Goal: Communication & Community: Ask a question

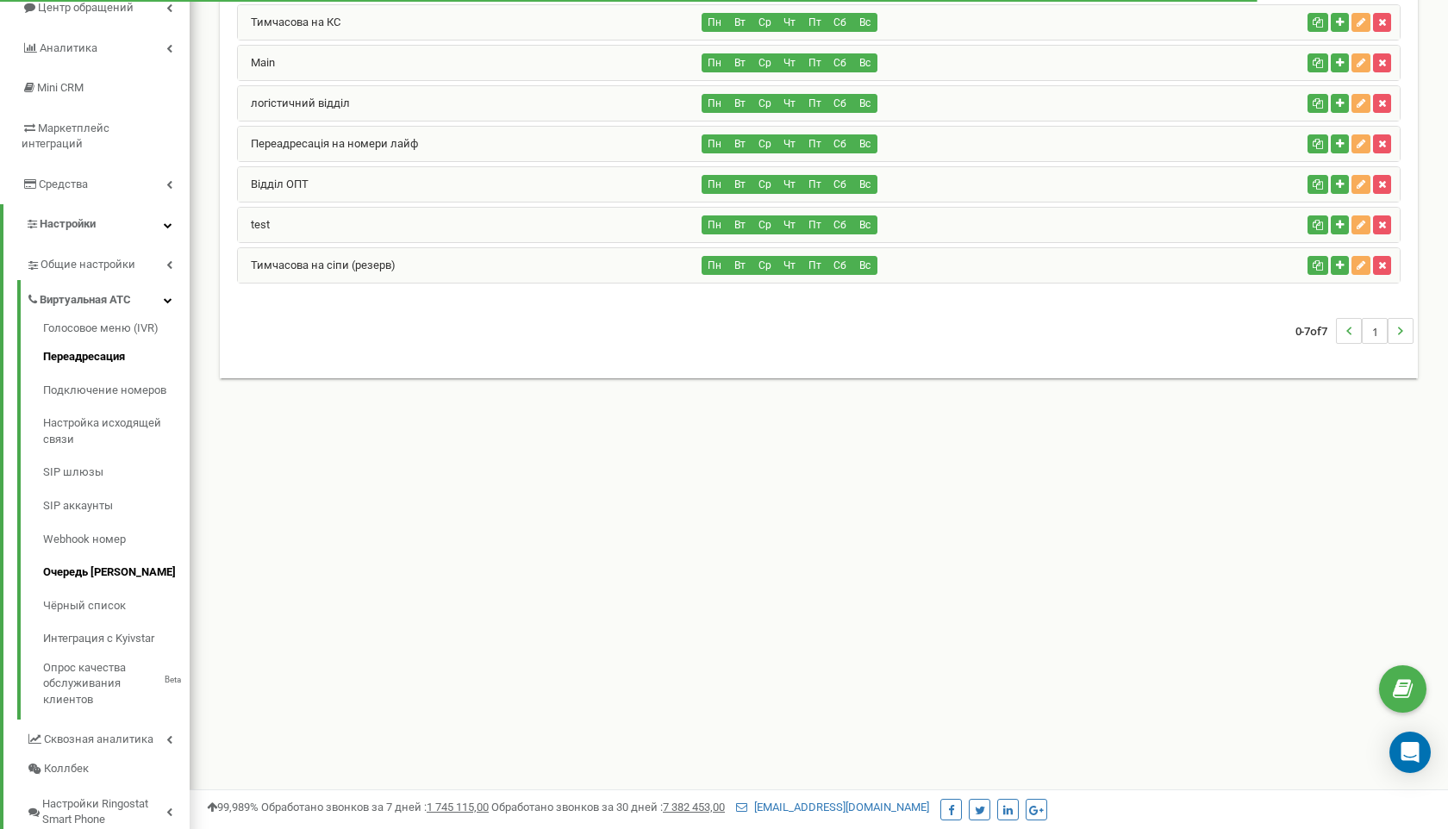
scroll to position [185, 0]
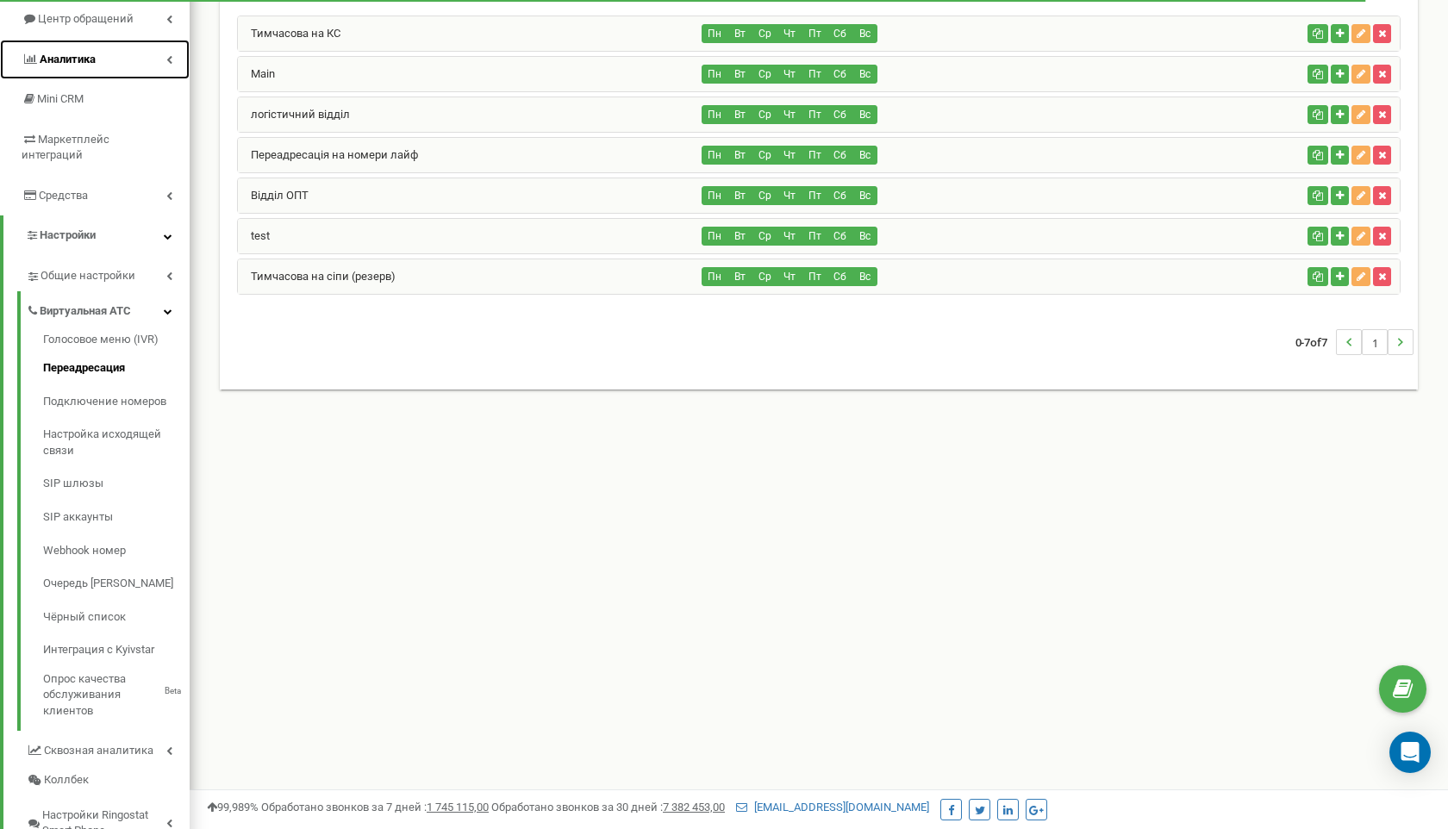
click at [92, 57] on span "Аналитика" at bounding box center [68, 59] width 56 height 13
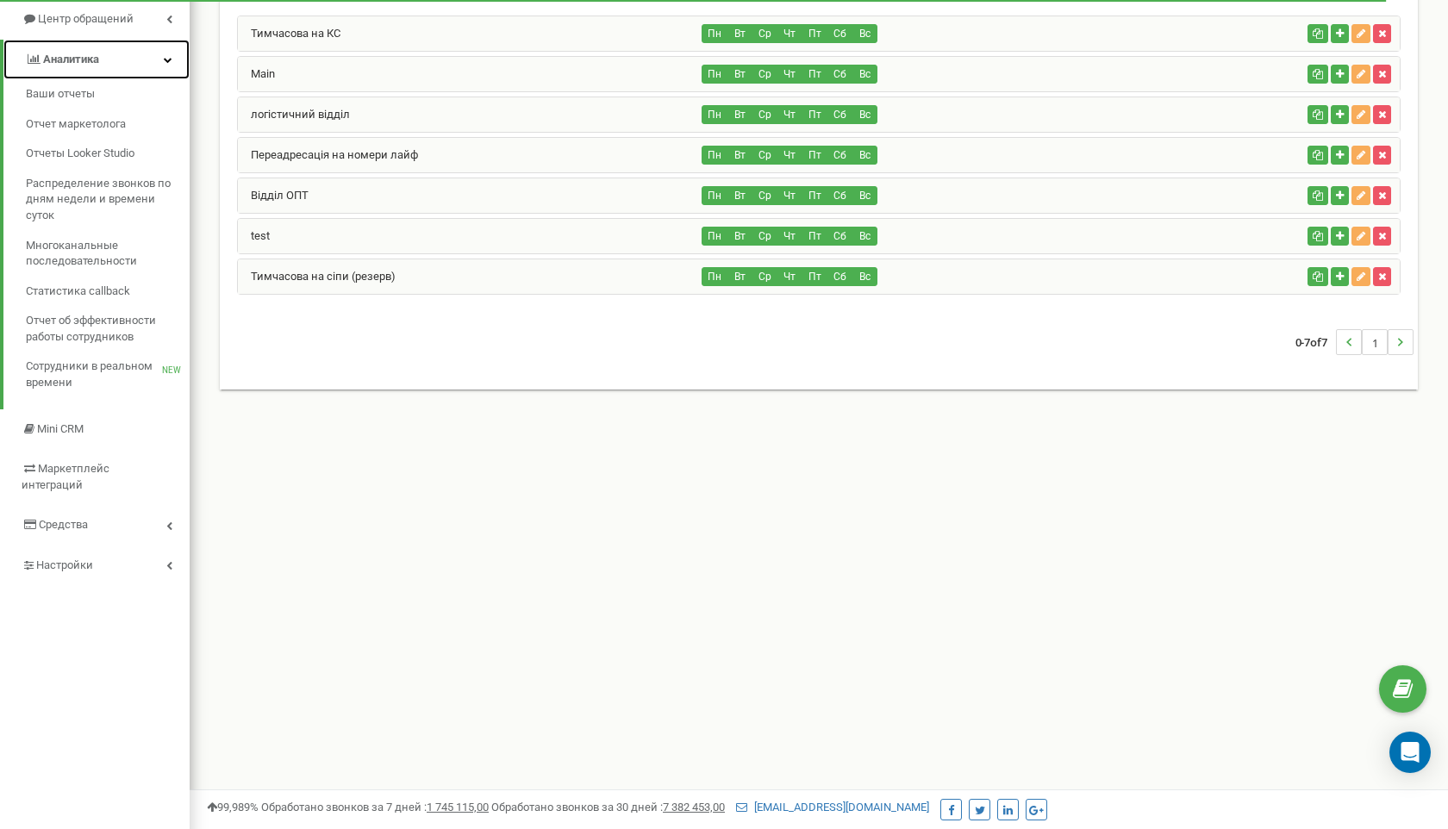
click at [91, 58] on span "Аналитика" at bounding box center [71, 59] width 56 height 13
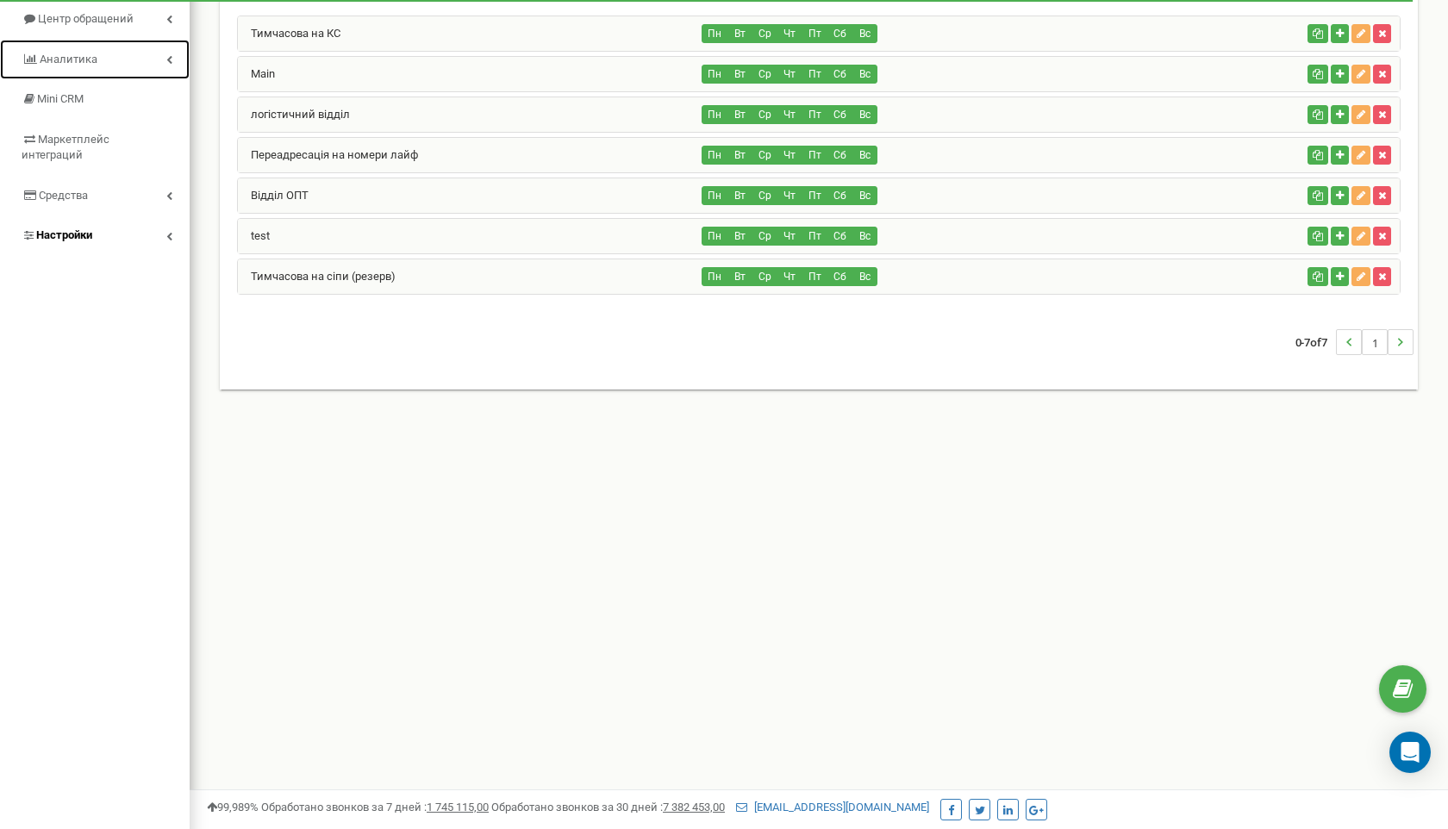
scroll to position [0, 0]
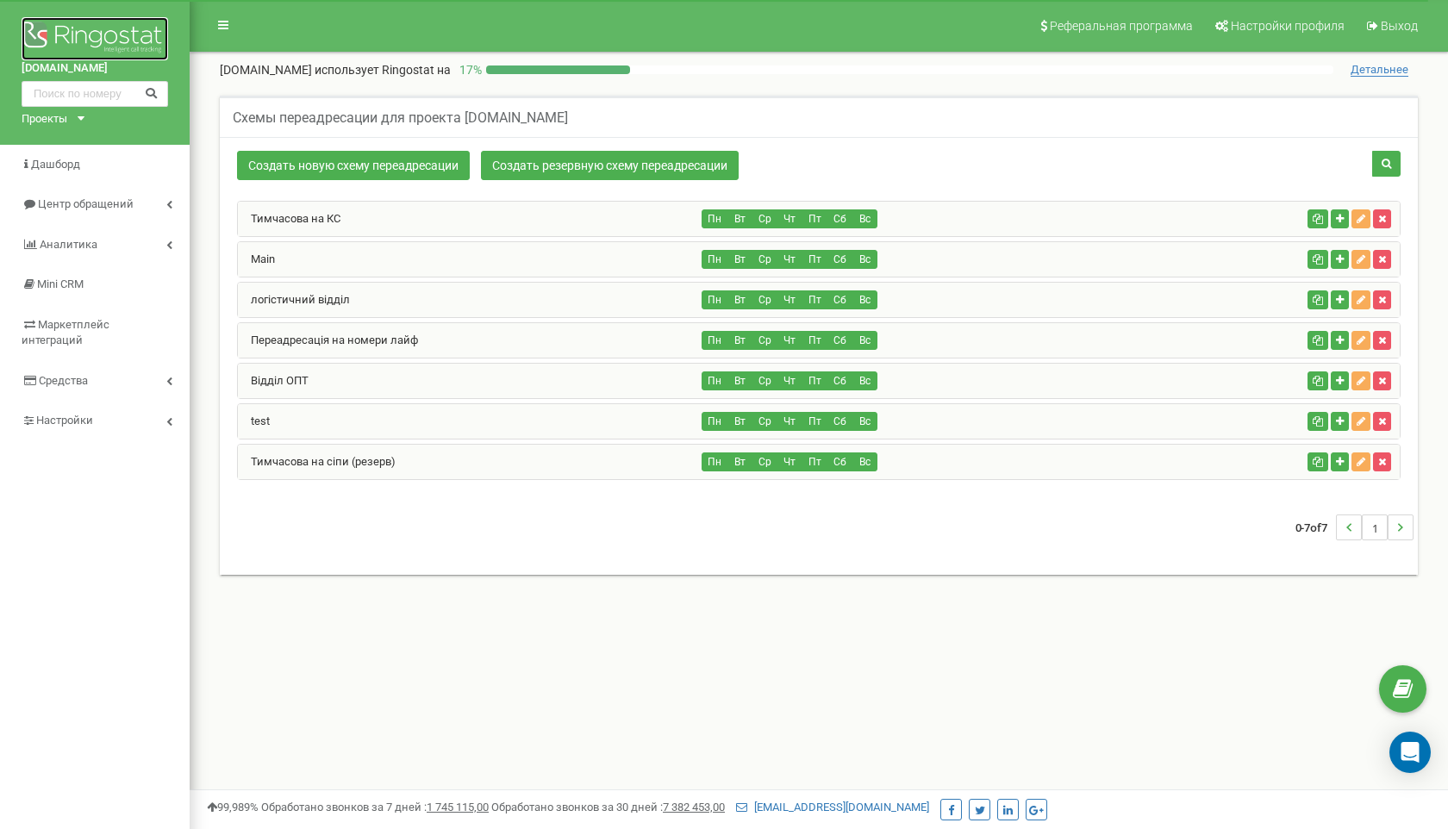
click at [68, 35] on img at bounding box center [95, 38] width 146 height 43
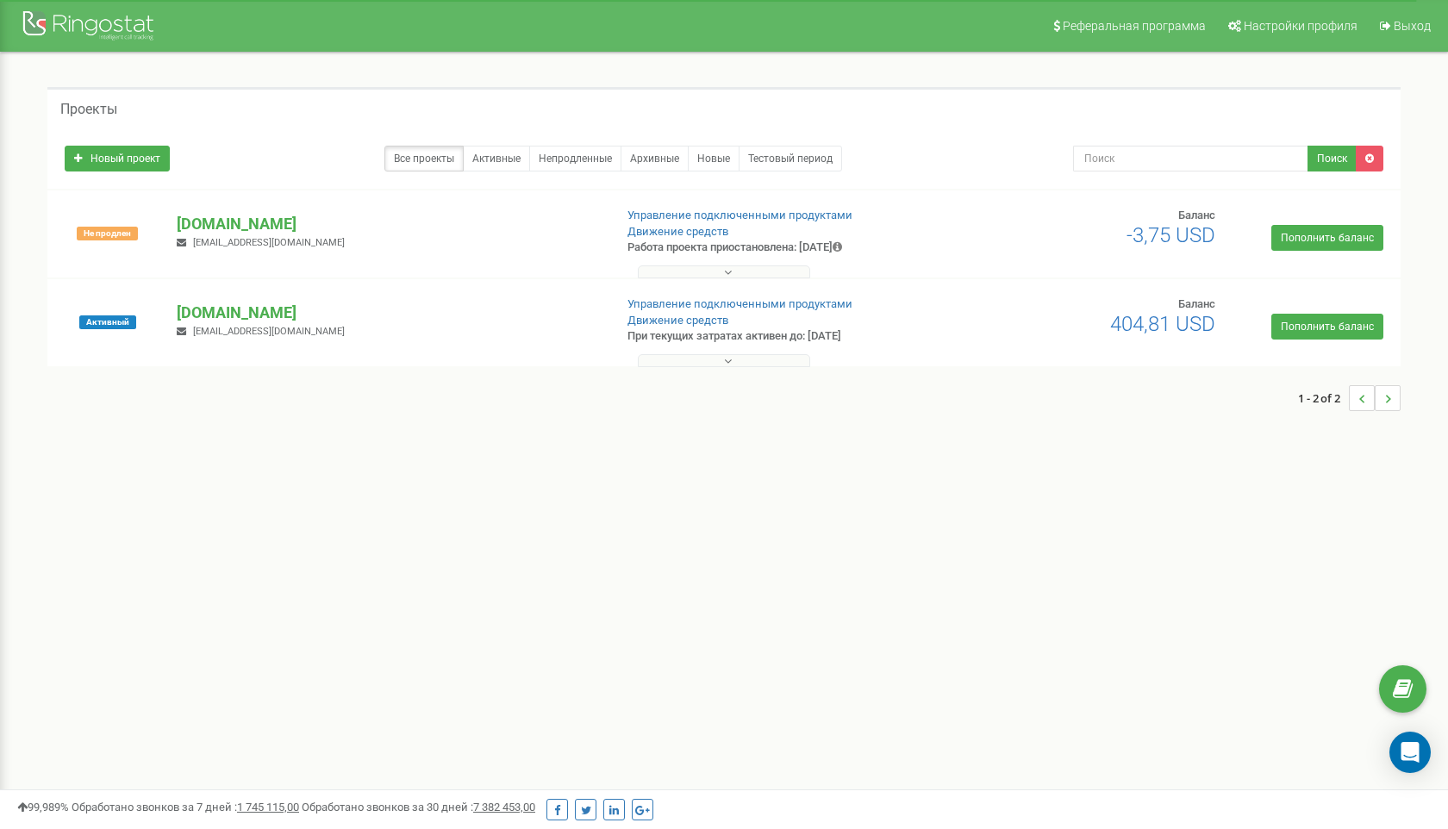
drag, startPoint x: 390, startPoint y: 310, endPoint x: 162, endPoint y: 309, distance: 228.4
click at [160, 309] on div "Активный americanexspress.com.ua gooddreamskiev@gmail.com Управление подключенн…" at bounding box center [724, 330] width 1344 height 69
copy div "Активный americanexspress.com.ua"
drag, startPoint x: 409, startPoint y: 319, endPoint x: 381, endPoint y: 307, distance: 30.9
click at [408, 318] on p "[DOMAIN_NAME]" at bounding box center [388, 313] width 422 height 22
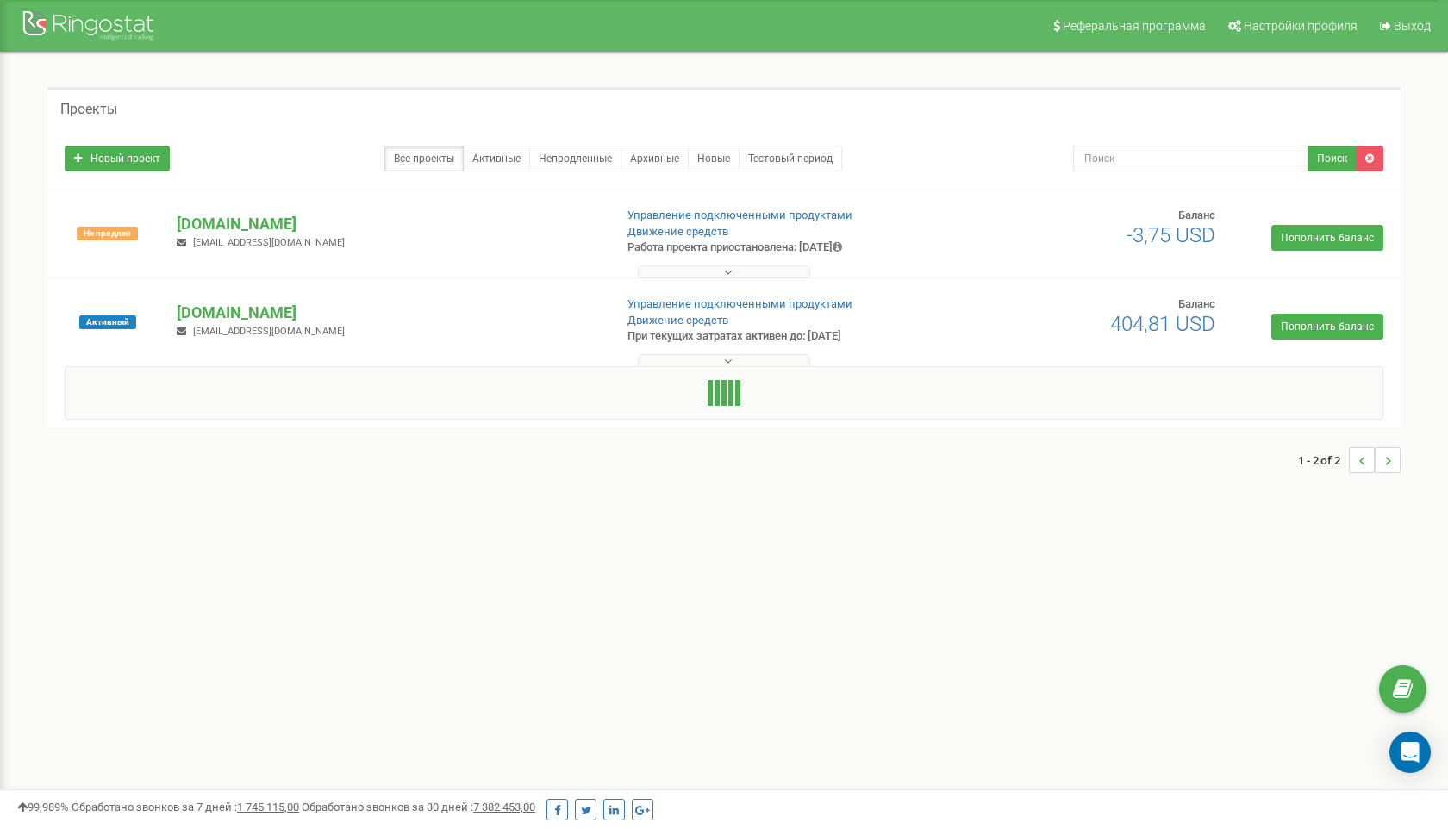
drag, startPoint x: 369, startPoint y: 307, endPoint x: 173, endPoint y: 309, distance: 195.6
click at [173, 309] on div "americanexspress.com.ua gooddreamskiev@gmail.com" at bounding box center [388, 321] width 448 height 38
copy p "[DOMAIN_NAME]"
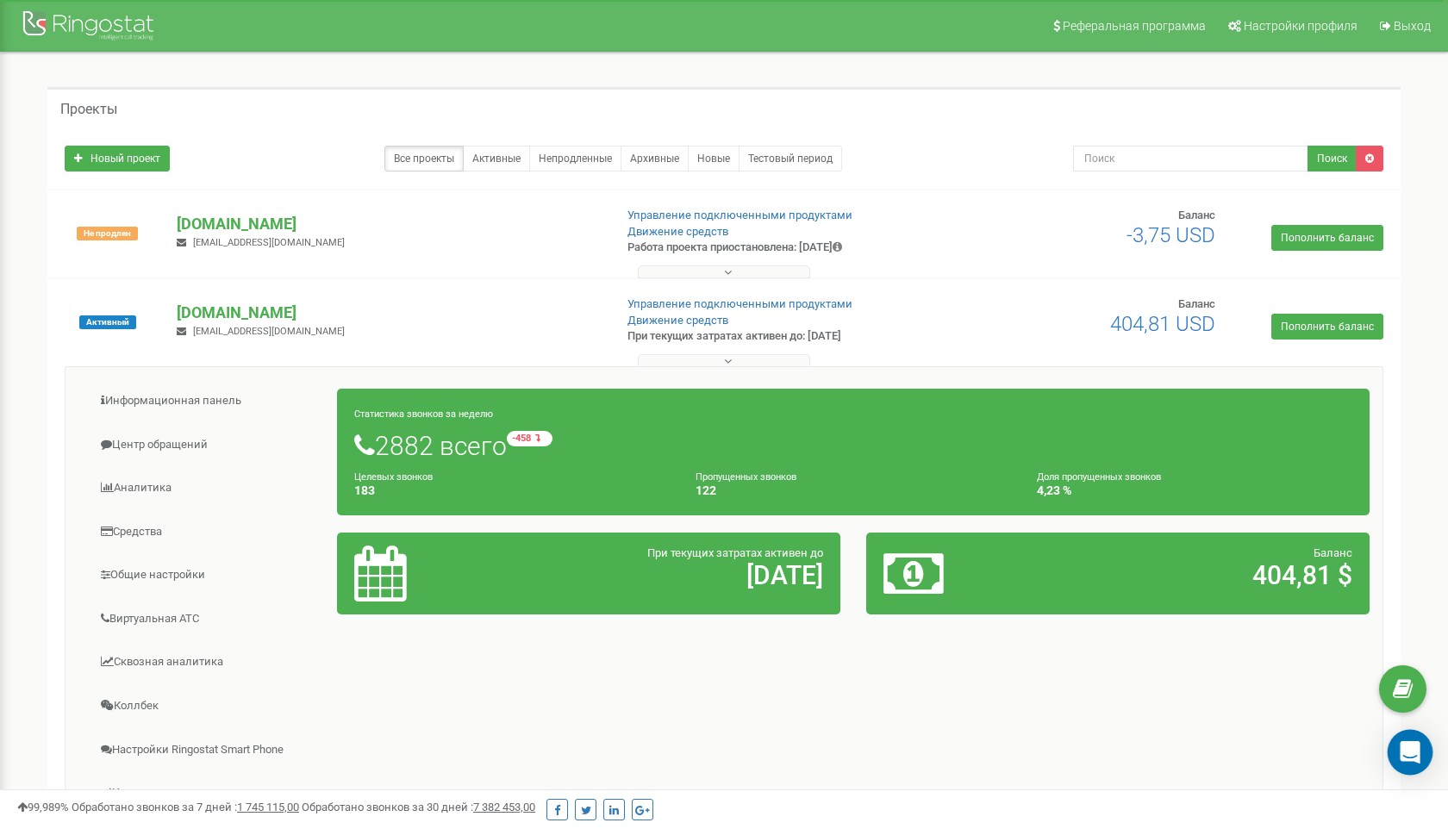
click at [1406, 756] on icon "Open Intercom Messenger" at bounding box center [1410, 752] width 22 height 22
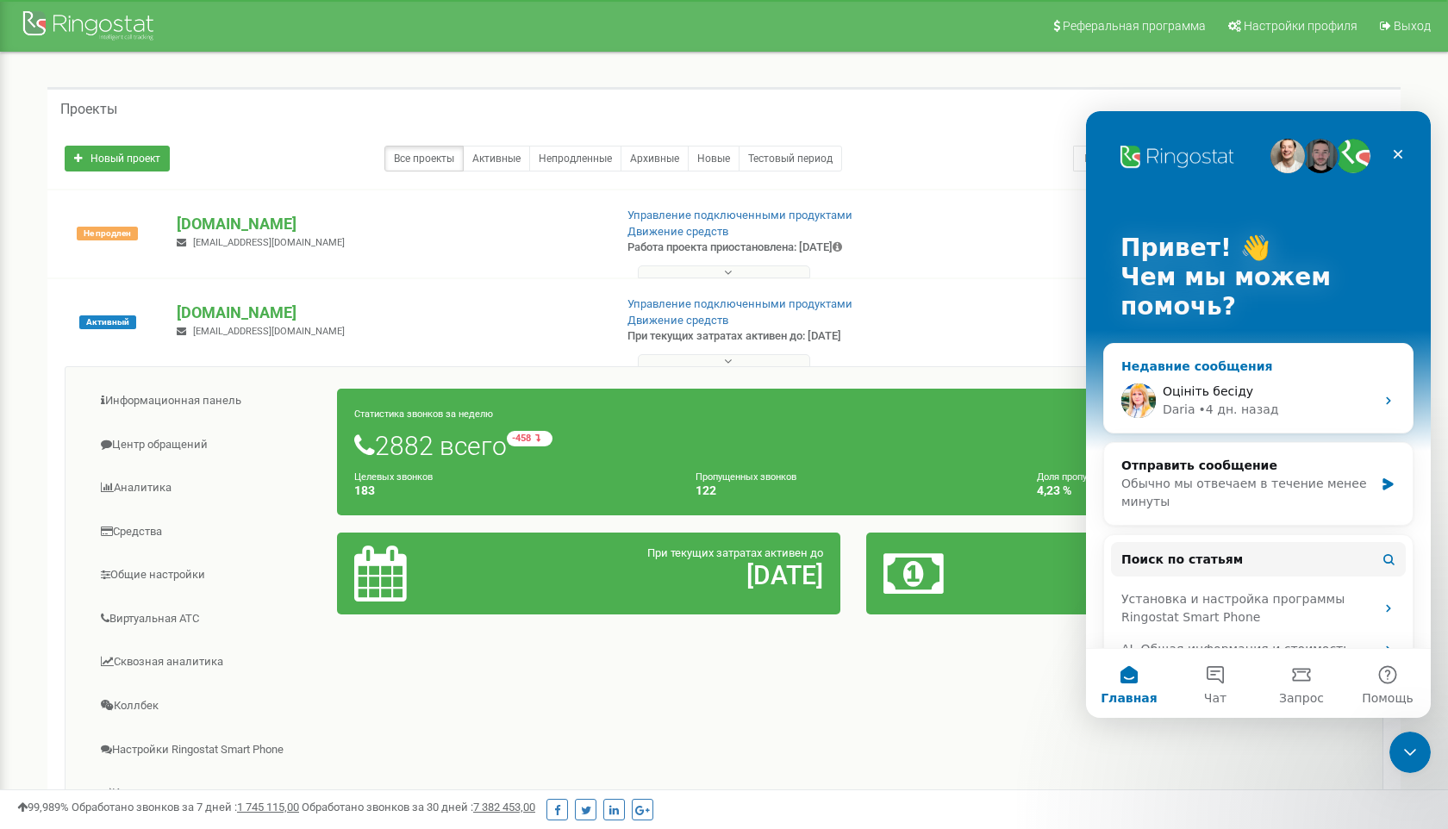
click at [1200, 398] on div "Оцініть бесіду" at bounding box center [1269, 392] width 212 height 18
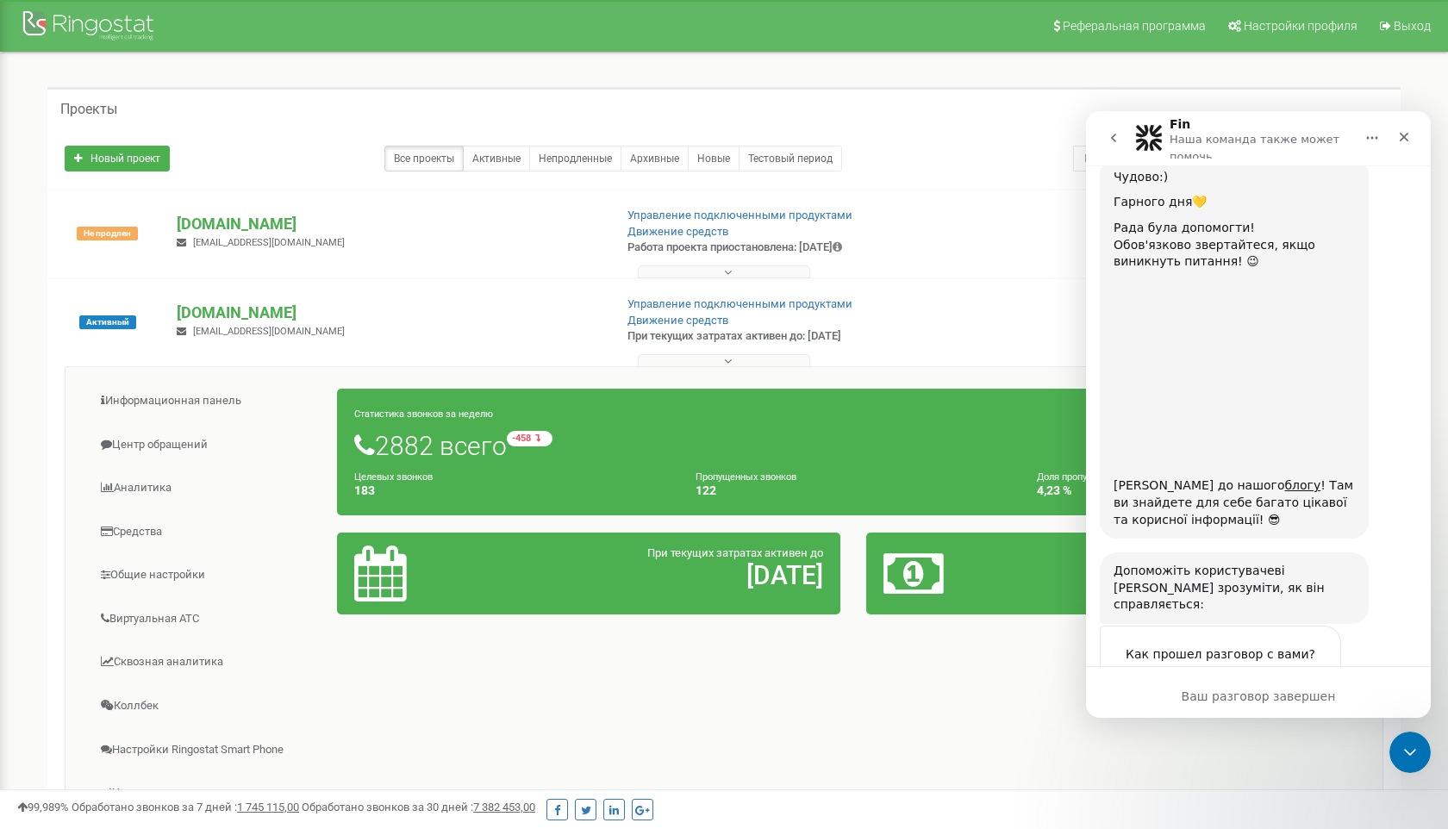
scroll to position [3237, 0]
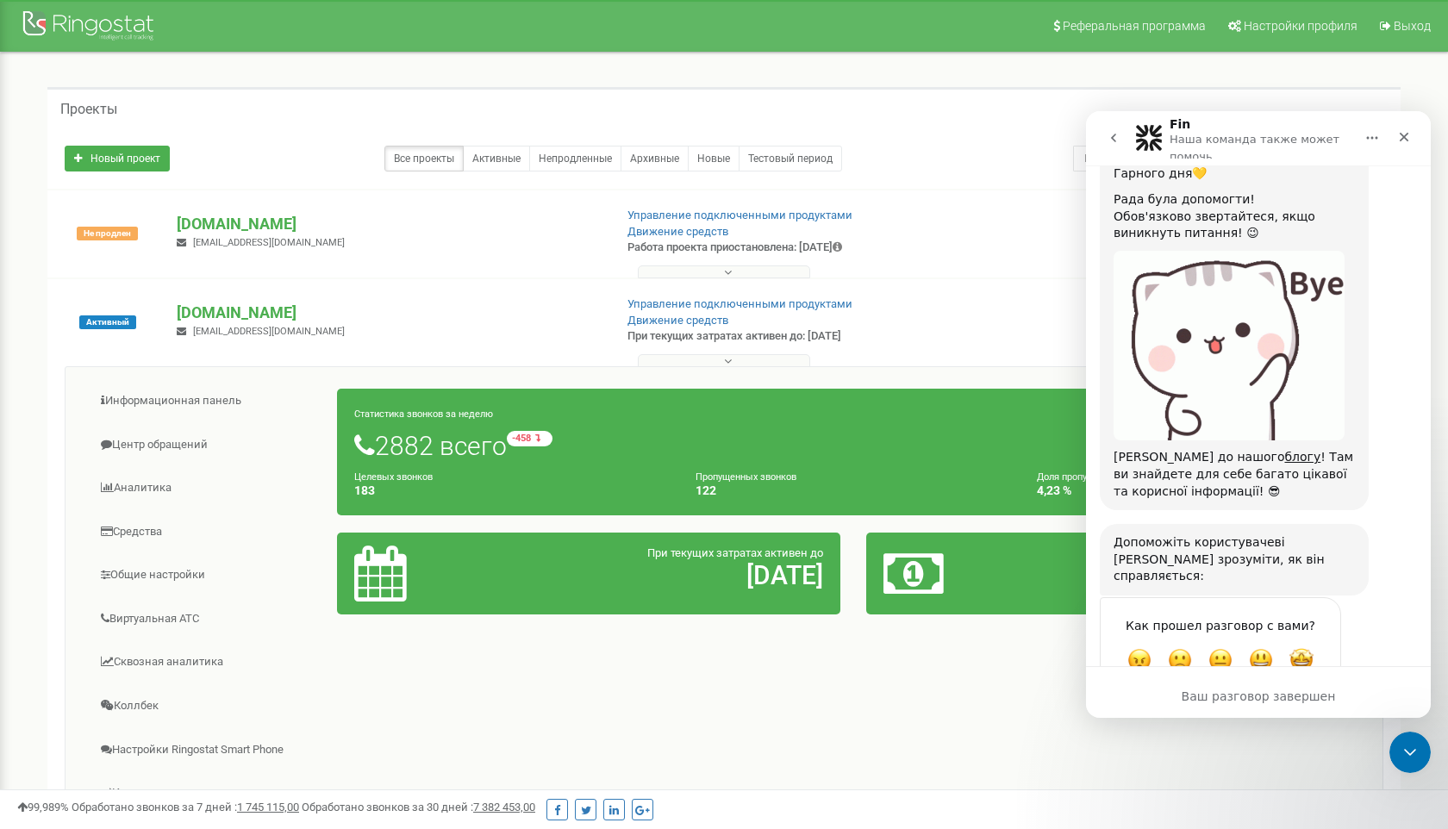
click at [1118, 137] on icon "go back" at bounding box center [1113, 138] width 14 height 14
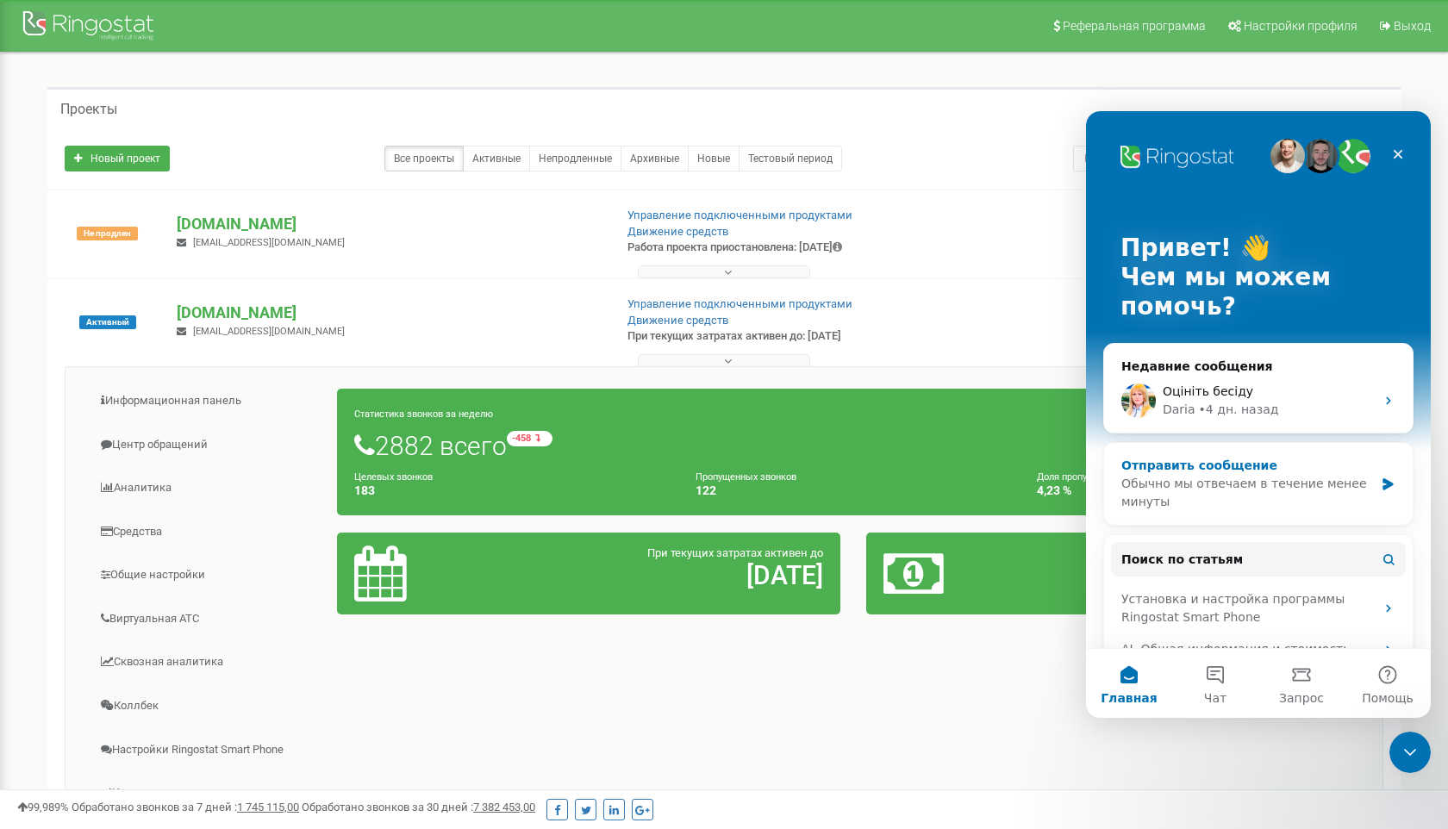
click at [1213, 479] on div "Обычно мы отвечаем в течение менее минуты" at bounding box center [1247, 493] width 252 height 36
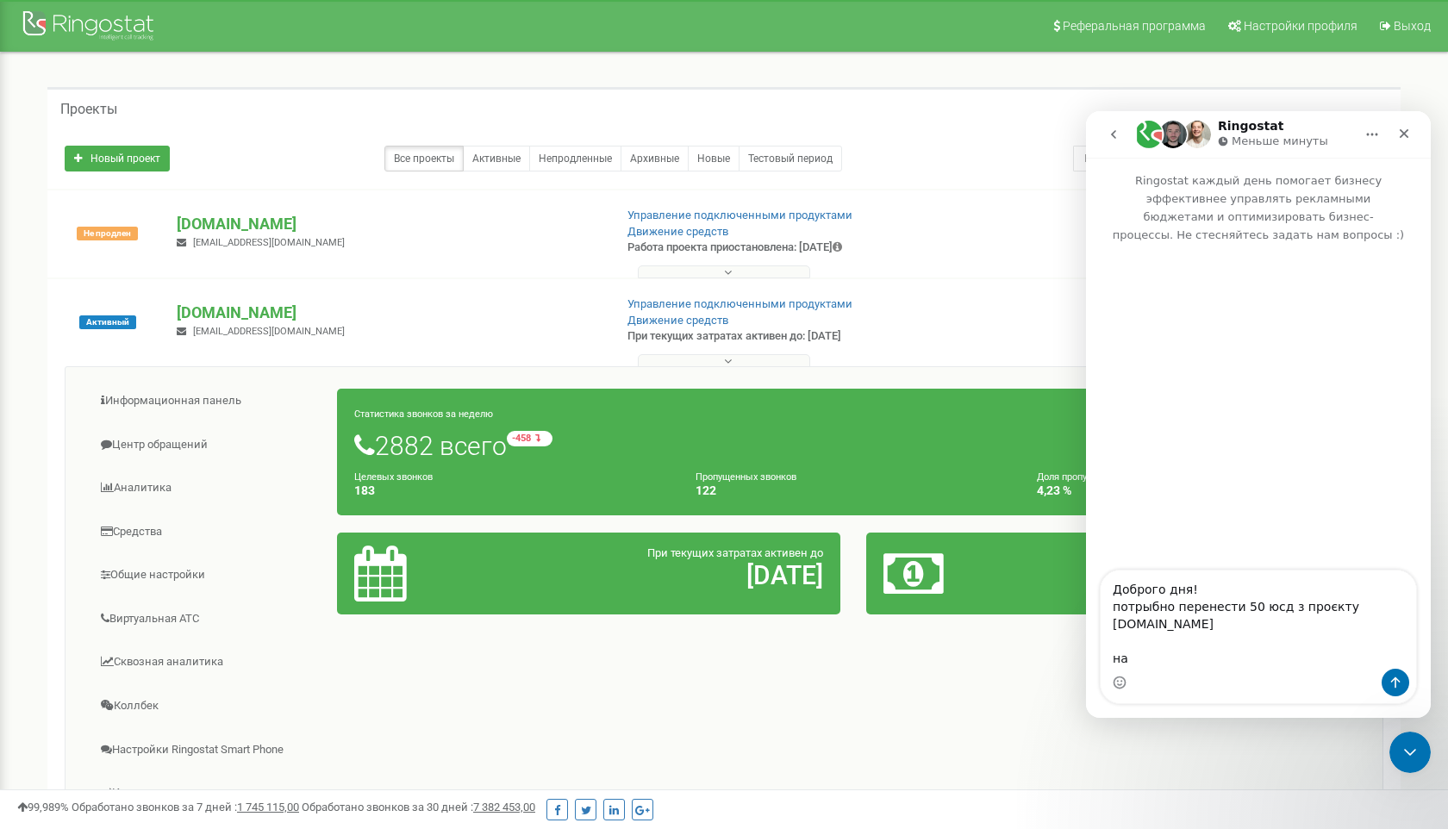
drag, startPoint x: 452, startPoint y: 222, endPoint x: 165, endPoint y: 216, distance: 287.0
click at [163, 217] on div "Не продлен americanexspressAutosales.com.ua Vadim.American.express.auto.902@gma…" at bounding box center [724, 242] width 1344 height 69
copy div "Не продлен americanexspressAutosales.com.ua"
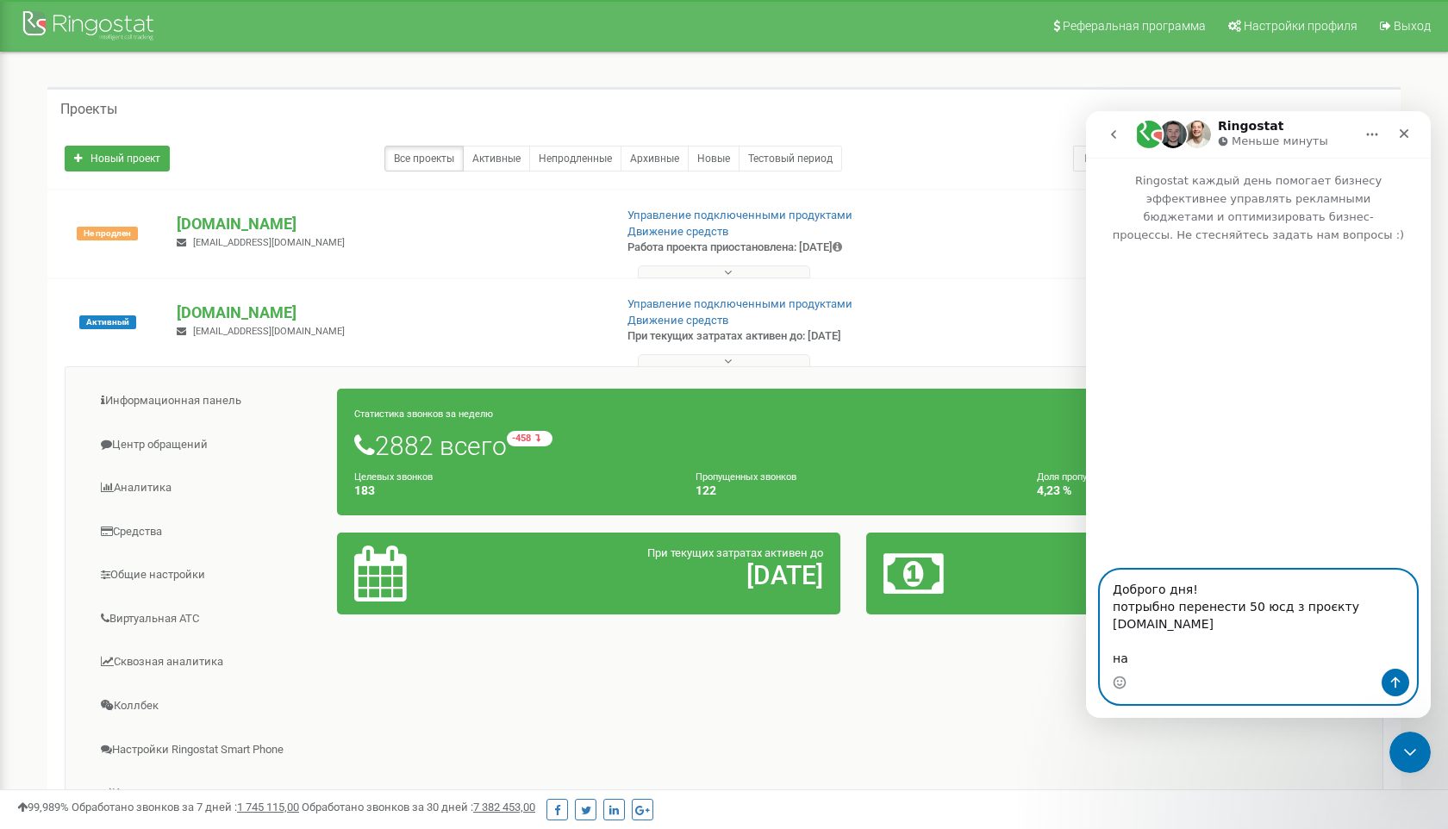
click at [1129, 650] on textarea "Доброго дня! потрыбно перенести 50 юсд з проєкту americanexspress.com.ua на" at bounding box center [1257, 619] width 315 height 98
paste textarea "Не продлен americanexspressAutosales.com.ua"
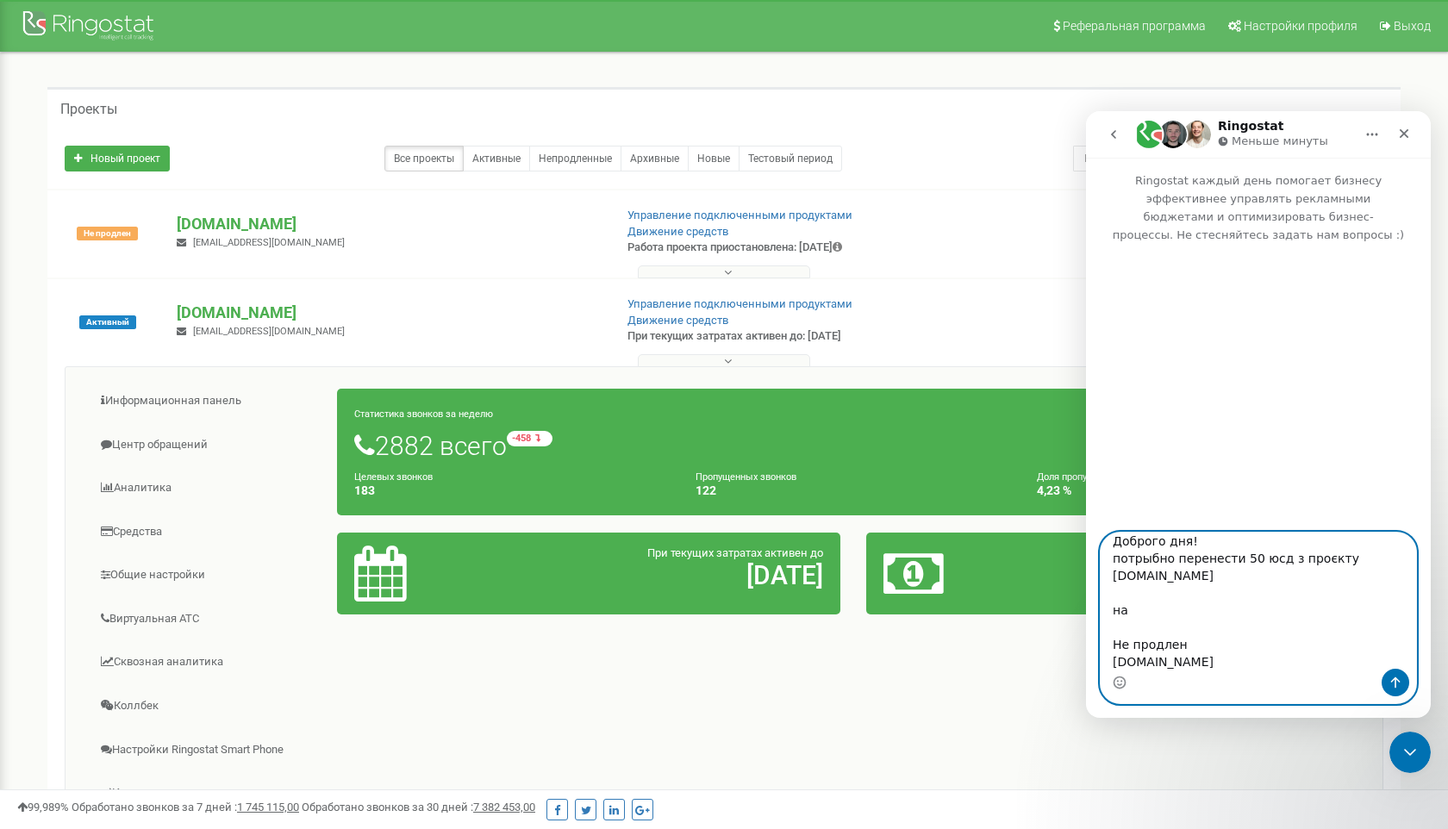
drag, startPoint x: 1137, startPoint y: 640, endPoint x: 1071, endPoint y: 636, distance: 65.6
click at [1086, 636] on html "Ringostat Меньше минуты Ringostat каждый день помогает бизнесу эффективнее упра…" at bounding box center [1258, 414] width 345 height 607
click at [1147, 556] on textarea "Доброго дня! потрыбно перенести 50 юсд з проєкту americanexspress.com.ua на ame…" at bounding box center [1257, 601] width 315 height 136
type textarea "Доброго дня! потрібно перенести 50 юсд з проєкту americanexspress.com.ua на ame…"
click at [1398, 678] on icon "Отправить сообщение…" at bounding box center [1395, 683] width 14 height 14
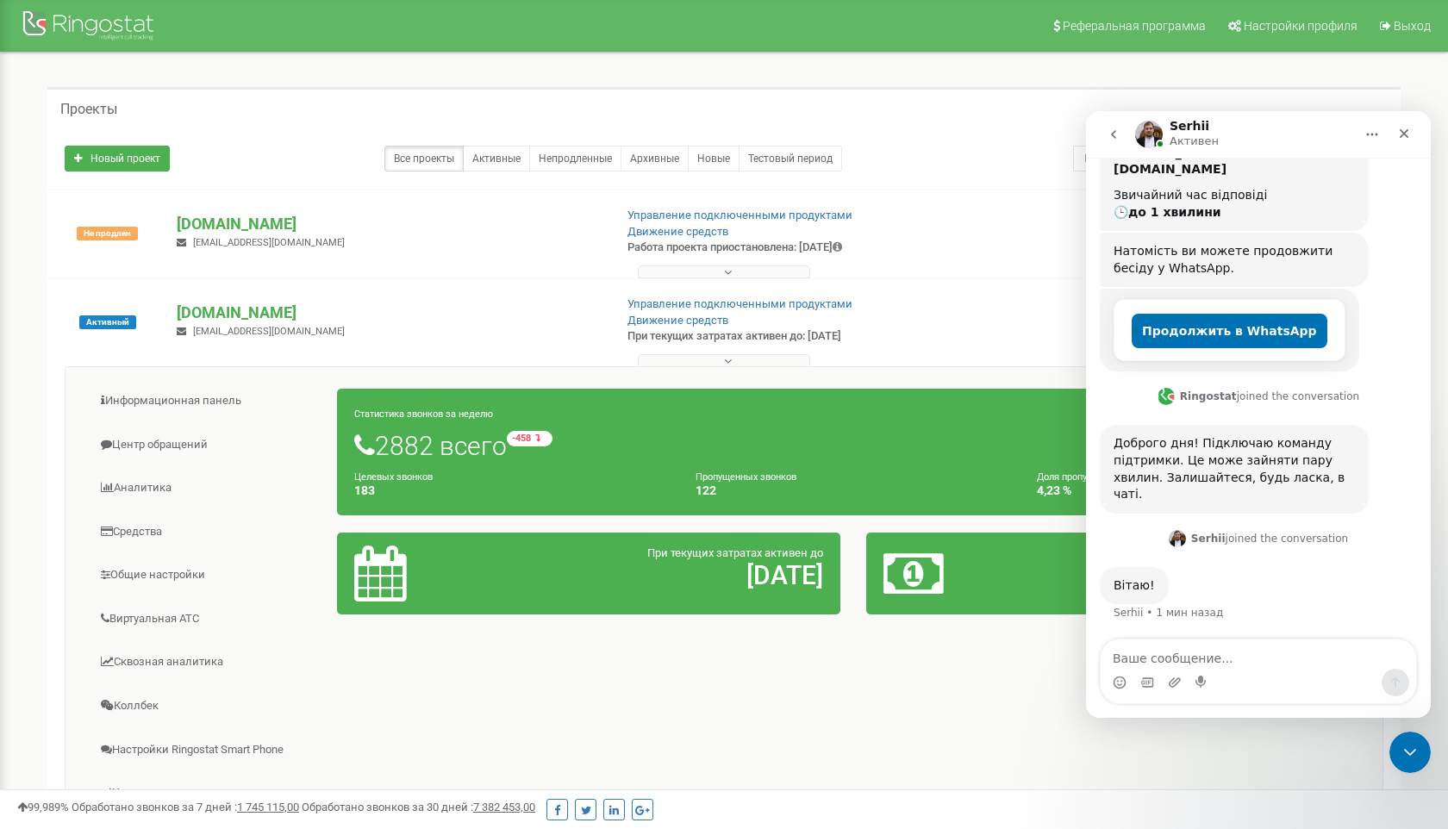
scroll to position [318, 0]
click at [724, 723] on div "Информационная панель Центр обращений Аналитика Средства" at bounding box center [724, 641] width 1318 height 551
click at [477, 327] on div "americanexspress.com.ua gooddreamskiev@gmail.com" at bounding box center [388, 321] width 448 height 38
click at [1401, 133] on icon "Закрыть" at bounding box center [1404, 134] width 14 height 14
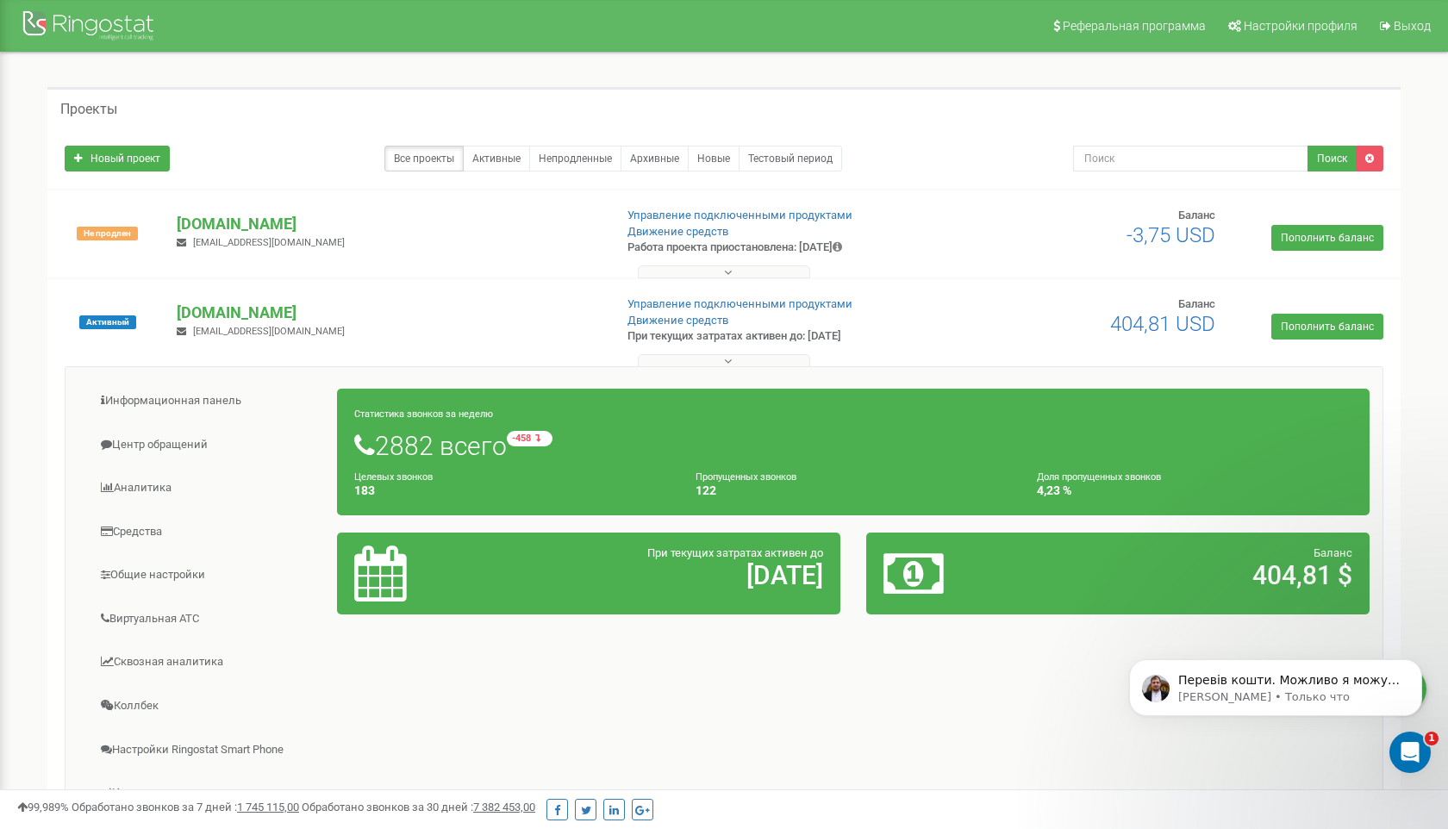
scroll to position [400, 0]
click at [1401, 752] on icon "Открыть службу сообщений Intercom" at bounding box center [1407, 750] width 28 height 28
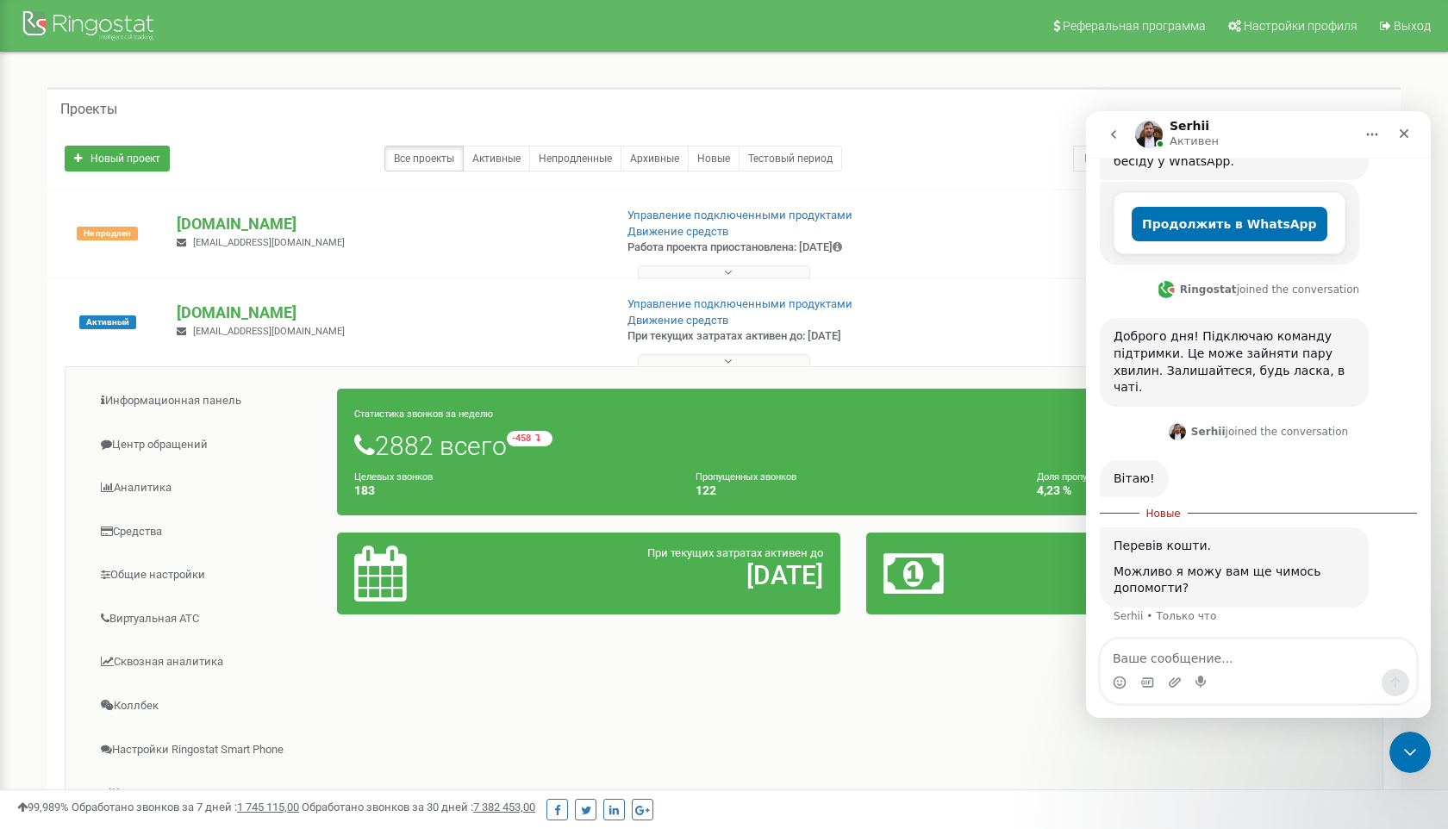
scroll to position [428, 0]
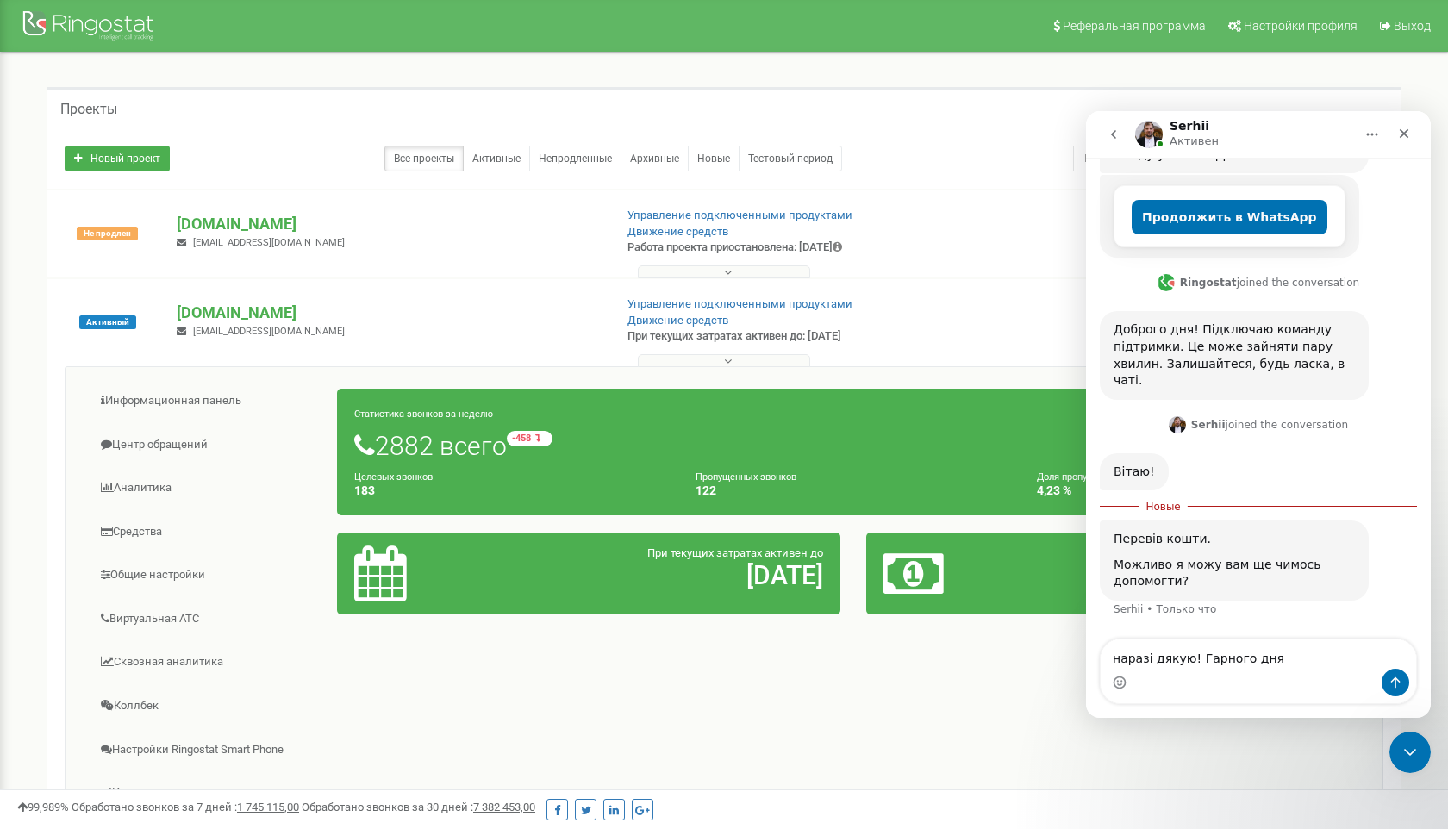
type textarea "наразі дякую! Гарного дня!"
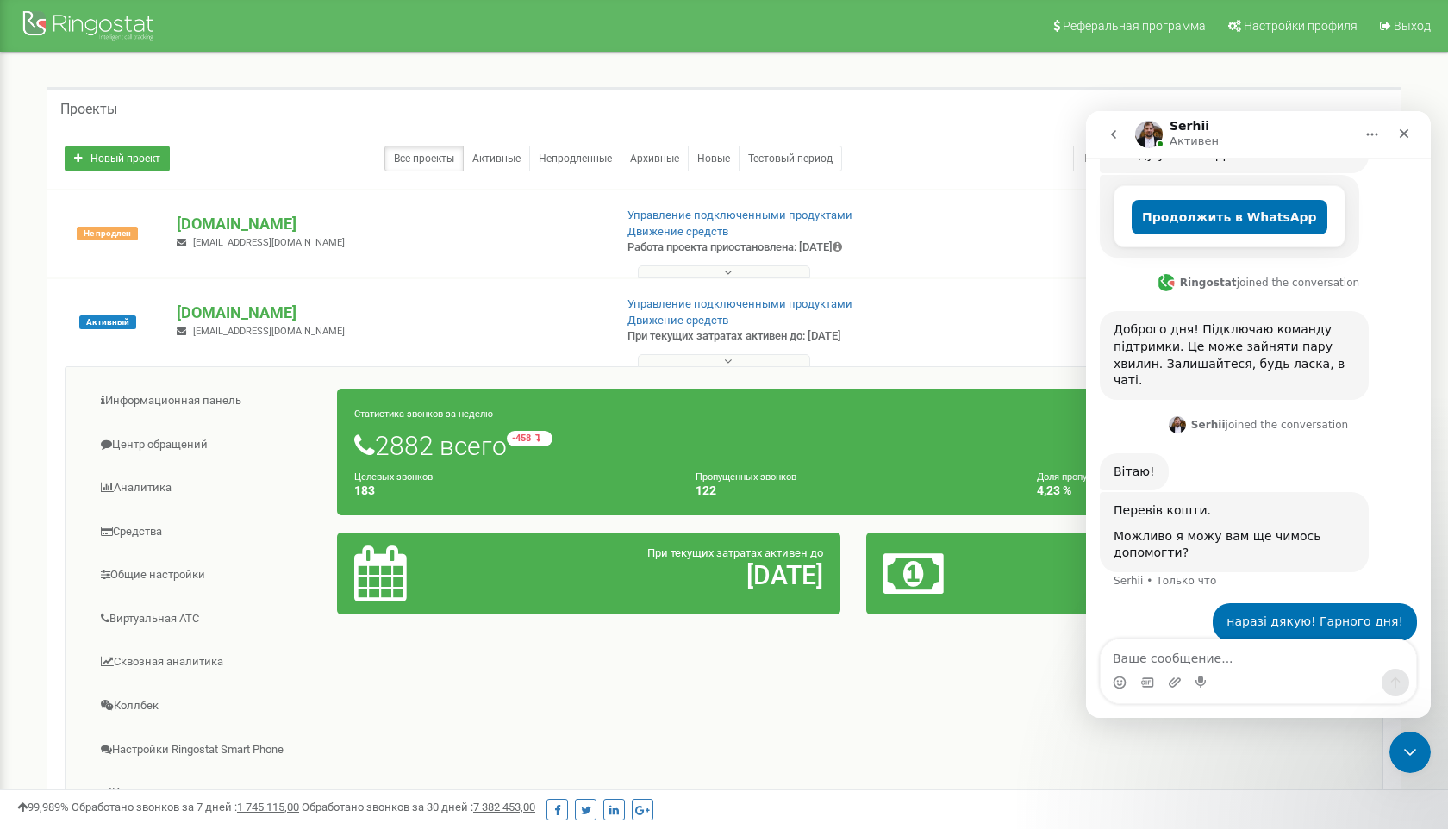
scroll to position [451, 0]
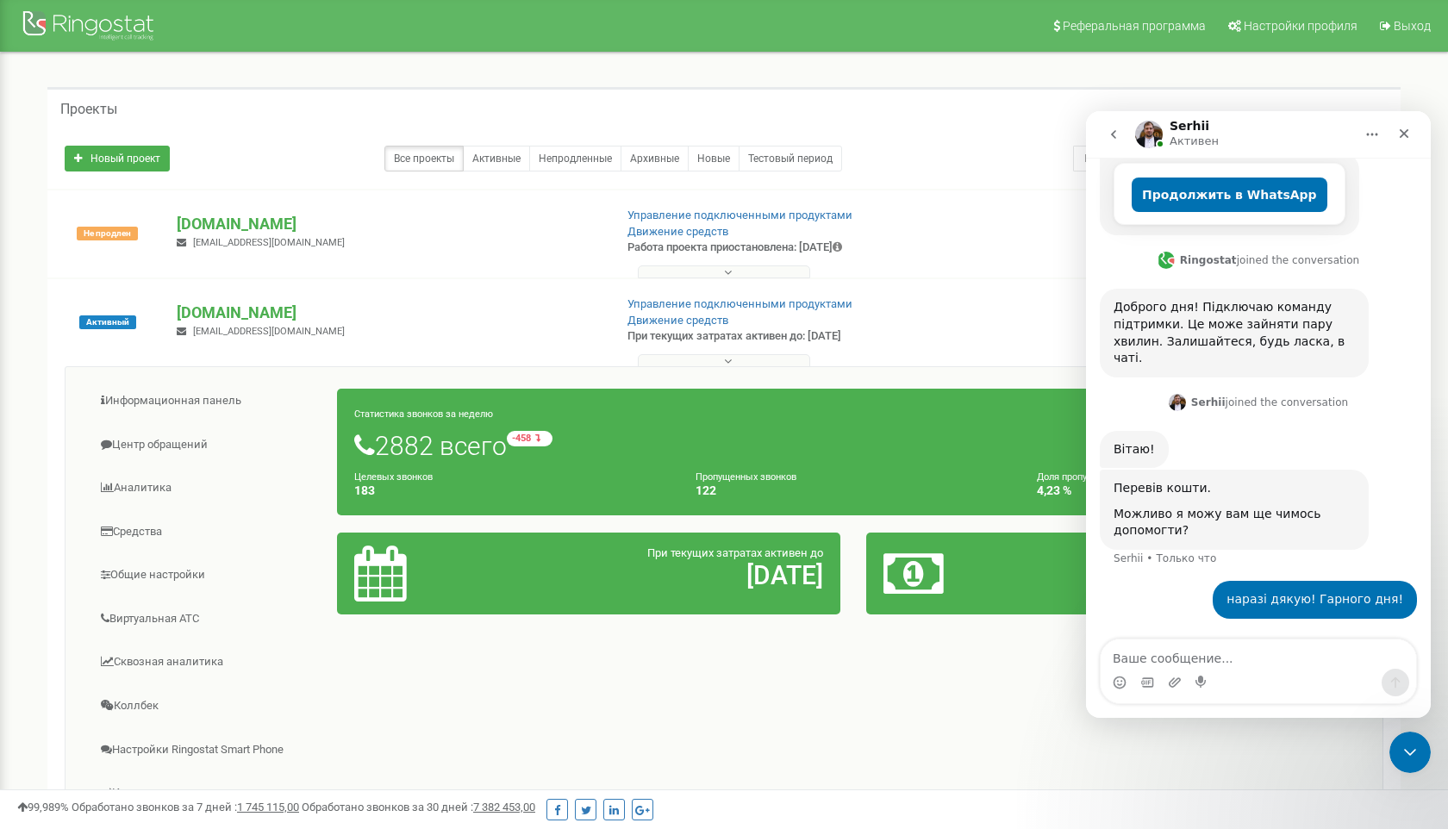
click at [752, 125] on div "Проекты" at bounding box center [723, 107] width 1353 height 41
